Goal: Check status: Check status

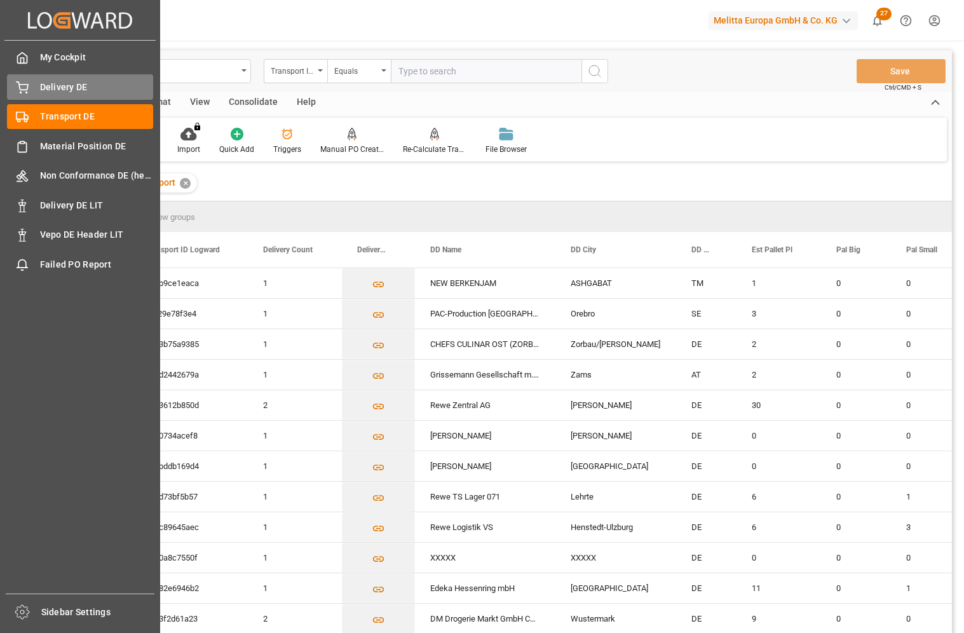
click at [70, 90] on span "Delivery DE" at bounding box center [97, 87] width 114 height 13
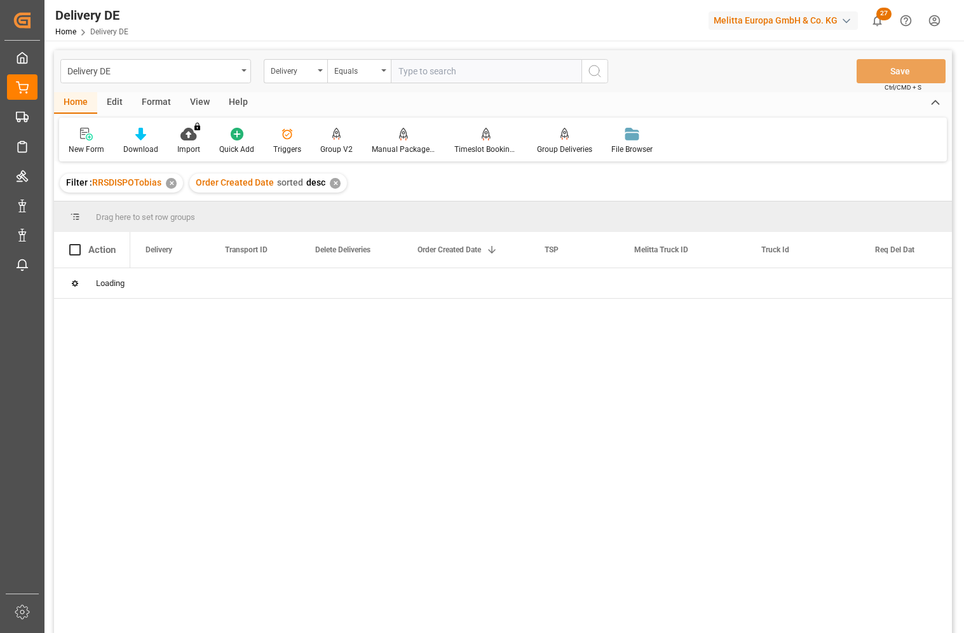
click at [440, 72] on input "text" at bounding box center [486, 71] width 191 height 24
paste input "14344243"
type input "14344243"
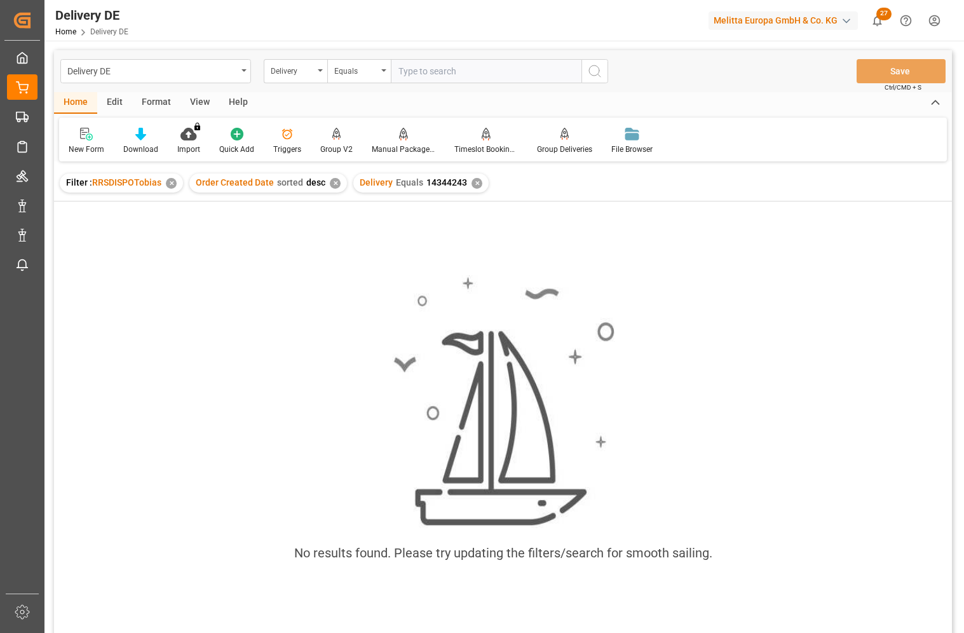
click at [473, 182] on div "✕" at bounding box center [476, 183] width 11 height 11
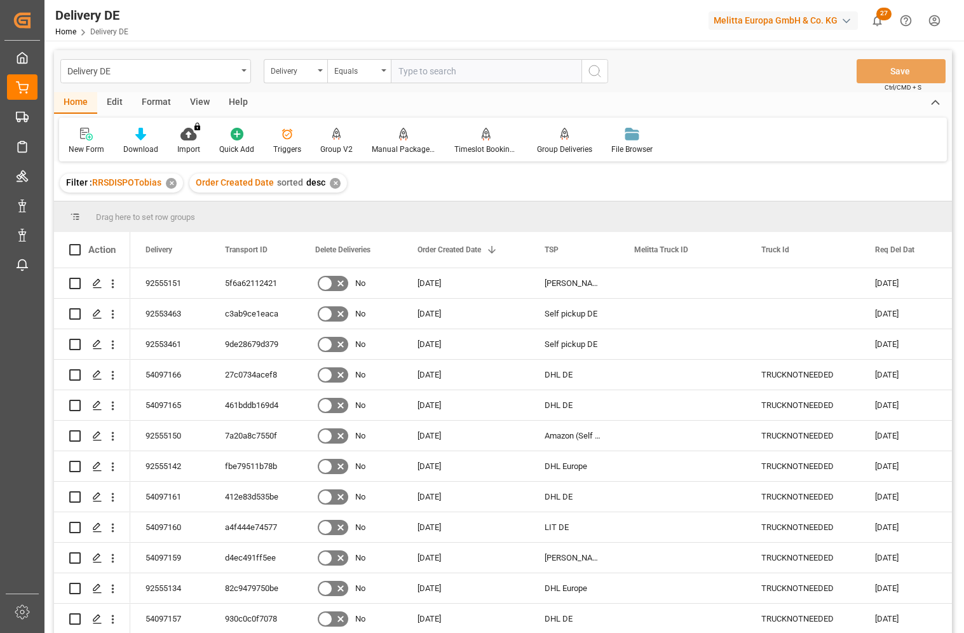
click at [306, 75] on div "Delivery" at bounding box center [292, 69] width 43 height 15
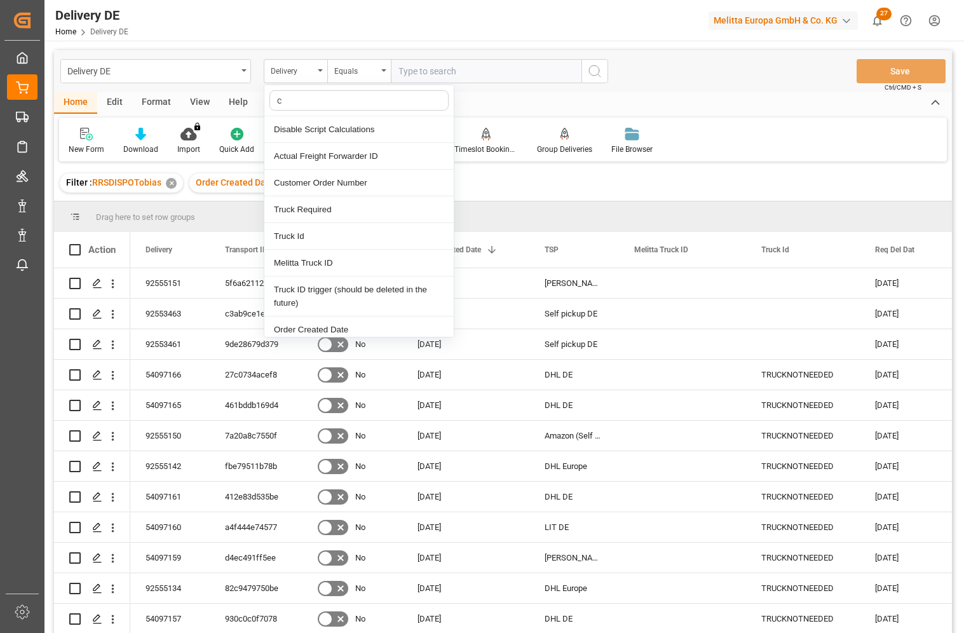
type input "cu"
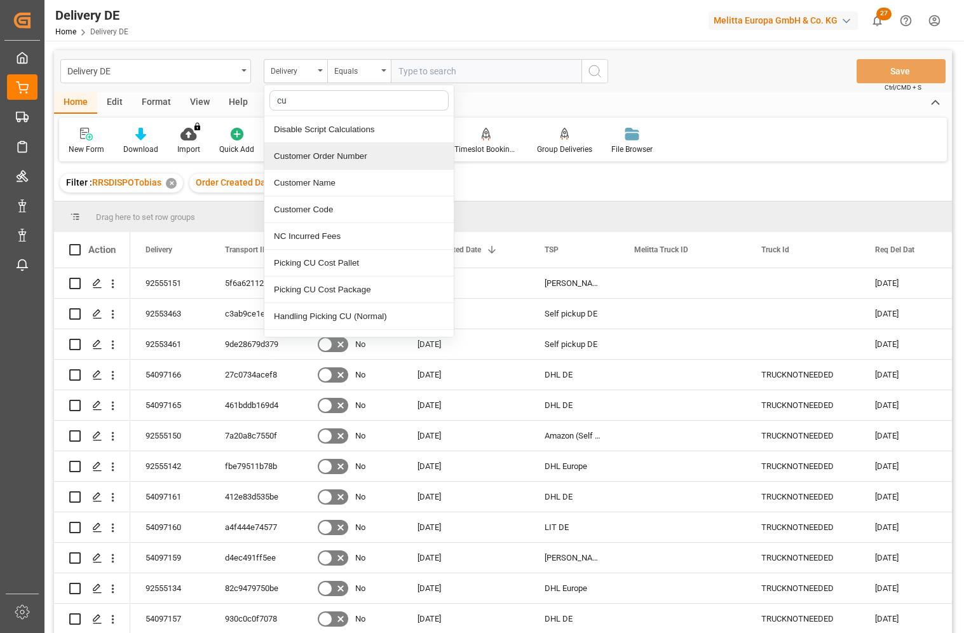
click at [361, 154] on div "Customer Order Number" at bounding box center [358, 156] width 189 height 27
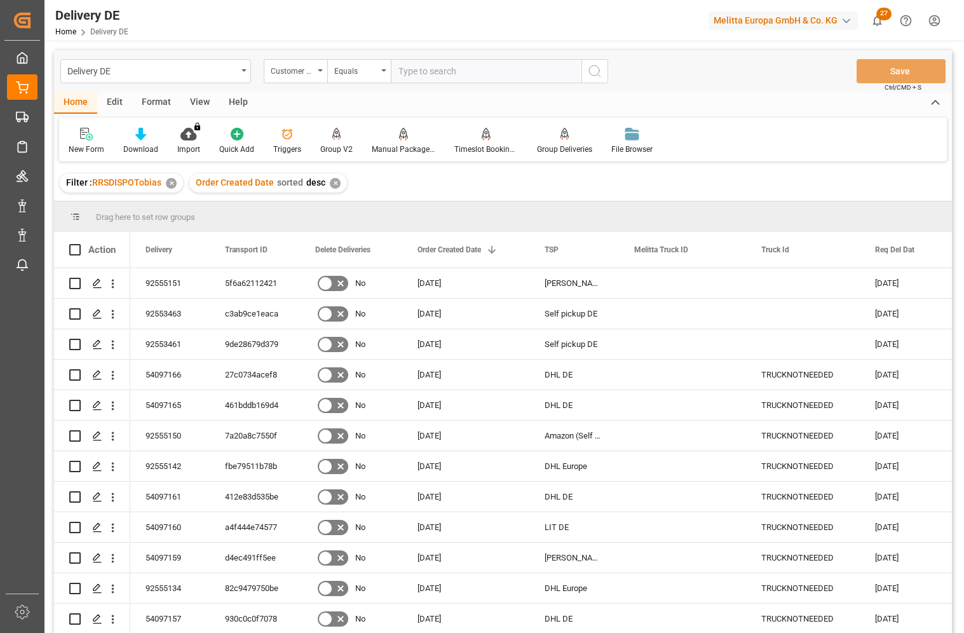
paste input "14344243"
drag, startPoint x: 447, startPoint y: 67, endPoint x: 476, endPoint y: 83, distance: 33.6
click at [448, 68] on input "14344243" at bounding box center [486, 71] width 191 height 24
type input "14344243"
click at [597, 75] on circle "search button" at bounding box center [594, 70] width 10 height 10
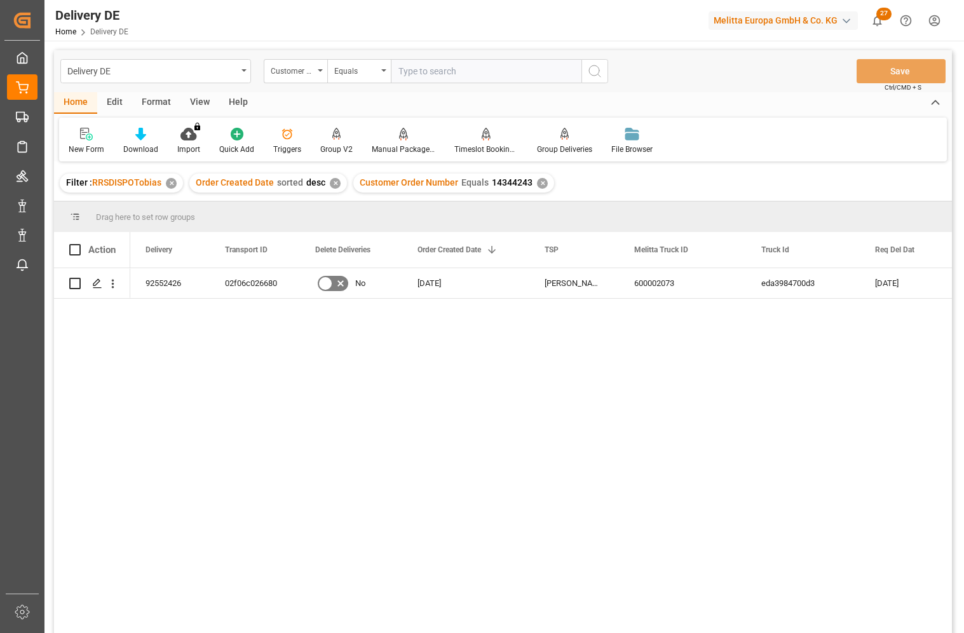
click at [179, 377] on div "92552426 02f06c026680 No [DATE] [PERSON_NAME] DE 600002073 eda3984700d3 [DATE] …" at bounding box center [541, 454] width 822 height 373
click at [255, 284] on div "02f06c026680" at bounding box center [255, 283] width 90 height 30
